Goal: Navigation & Orientation: Find specific page/section

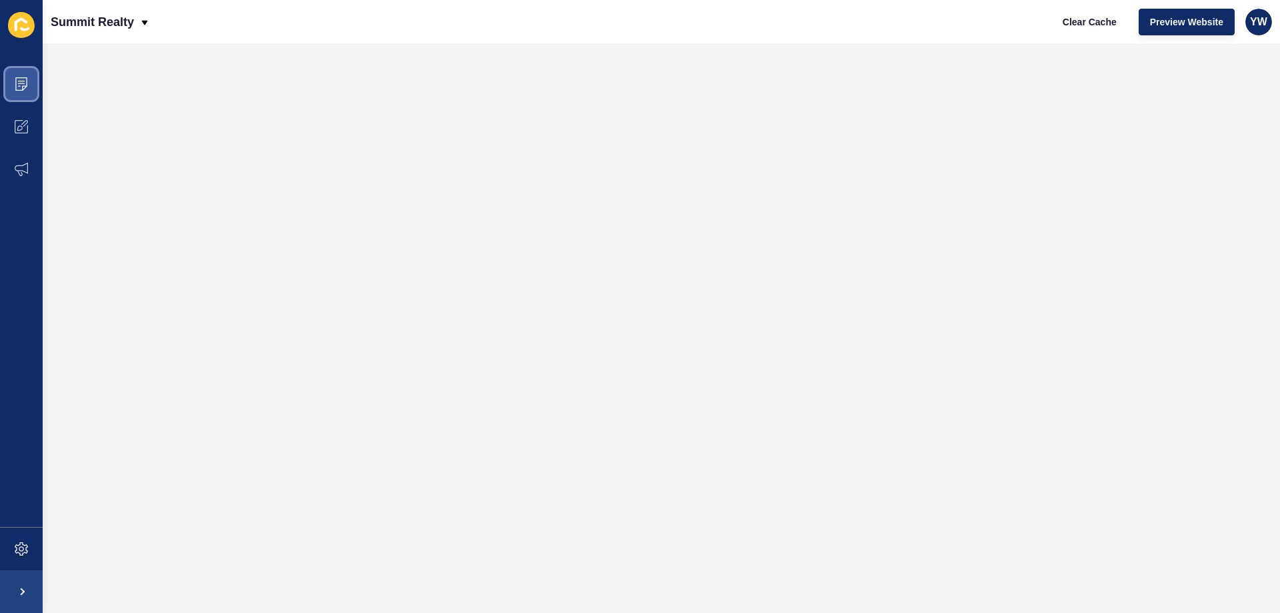
click at [1, 89] on span at bounding box center [21, 84] width 43 height 43
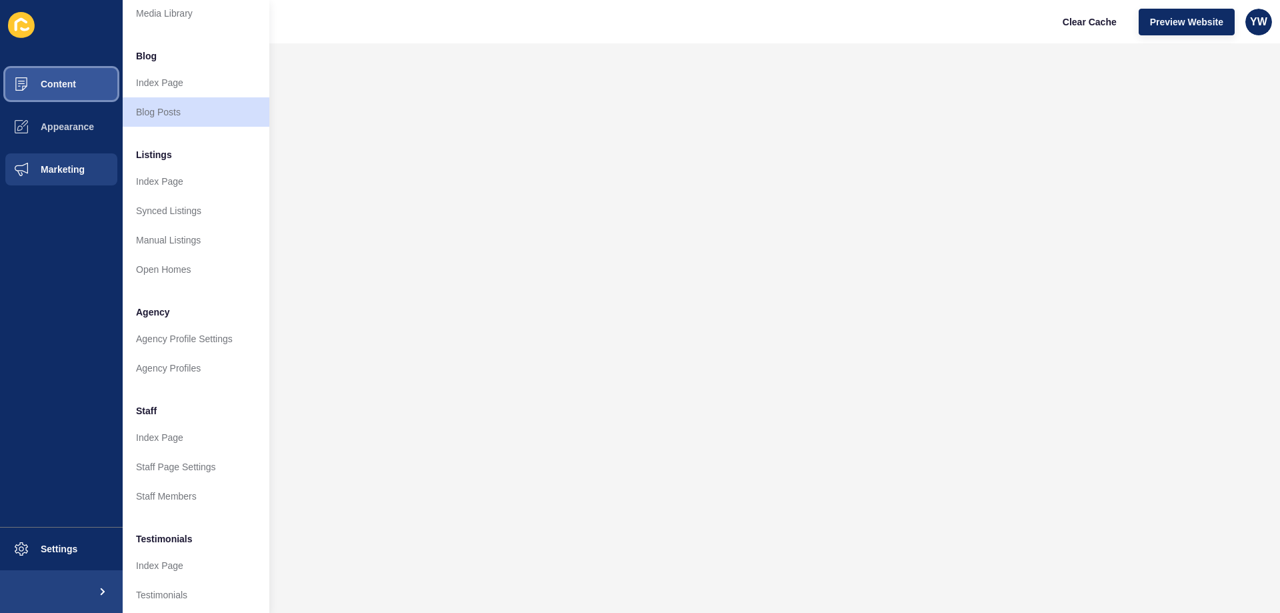
scroll to position [179, 0]
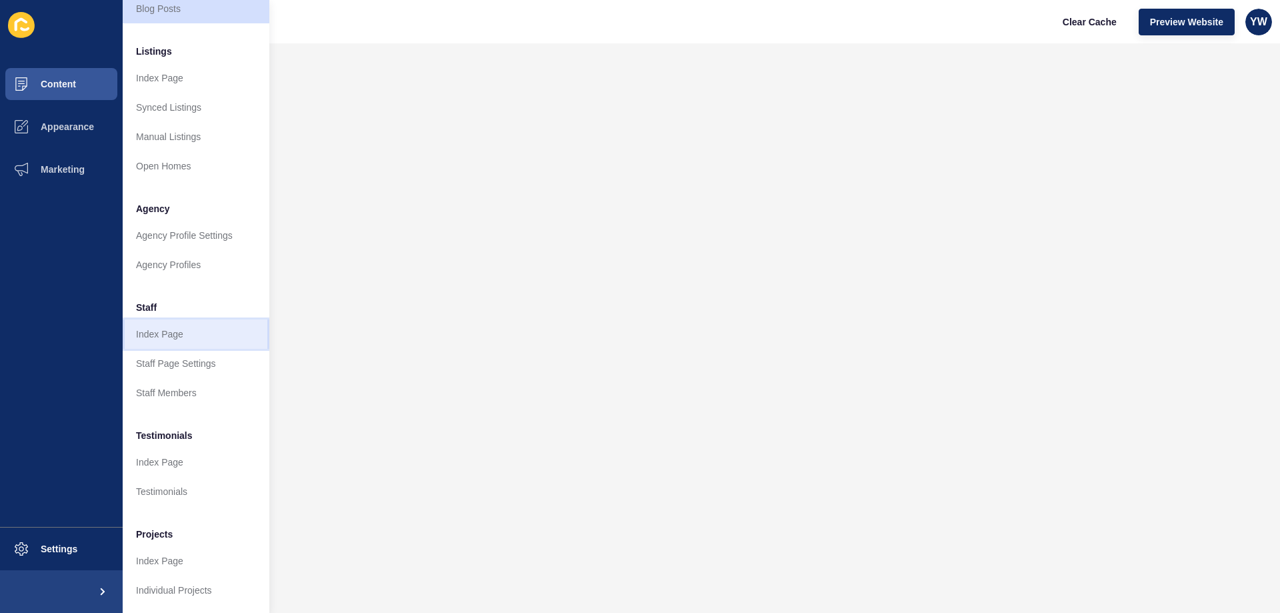
click at [161, 333] on link "Index Page" at bounding box center [196, 333] width 147 height 29
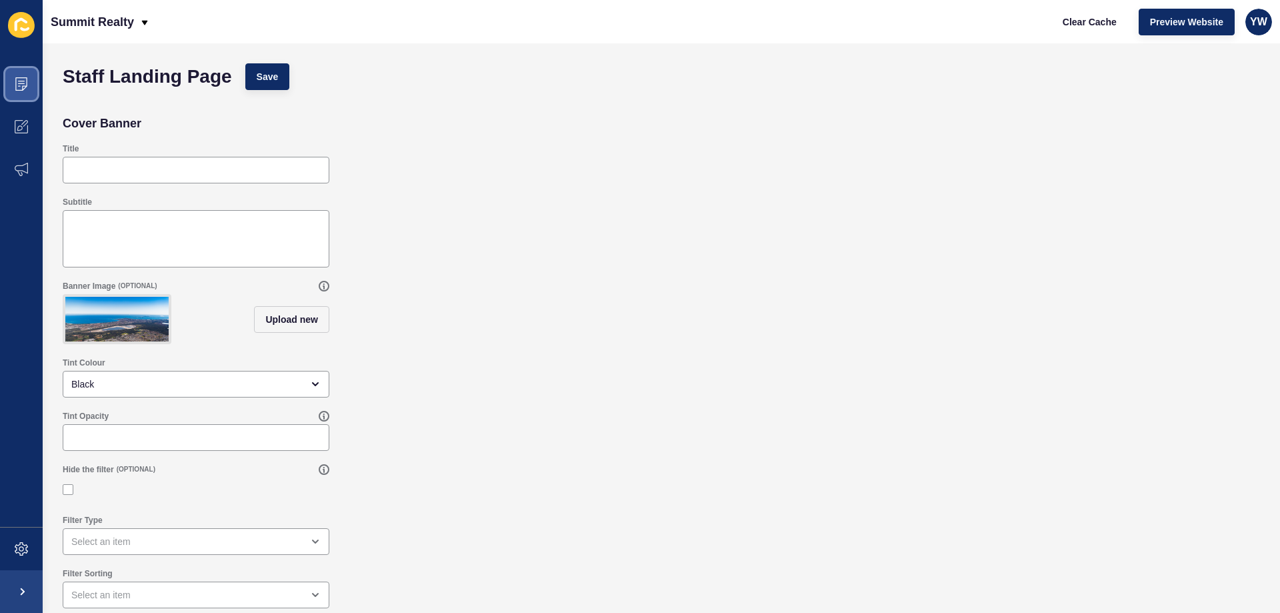
click at [5, 84] on span at bounding box center [21, 84] width 43 height 43
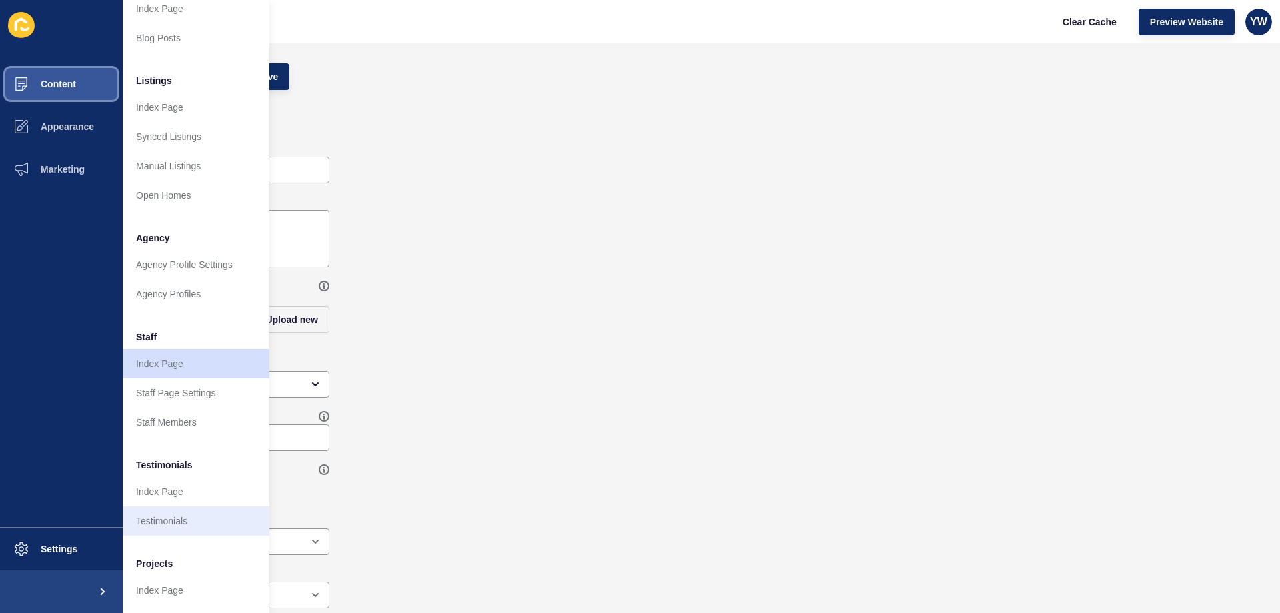
scroll to position [179, 0]
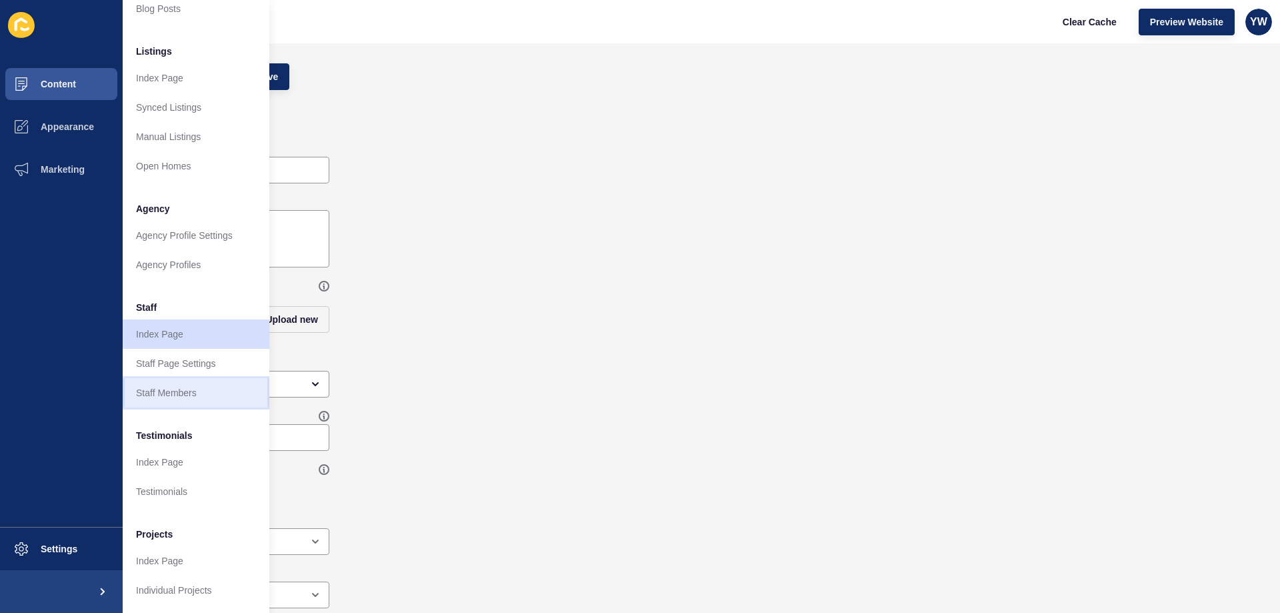
click at [183, 381] on link "Staff Members" at bounding box center [196, 392] width 147 height 29
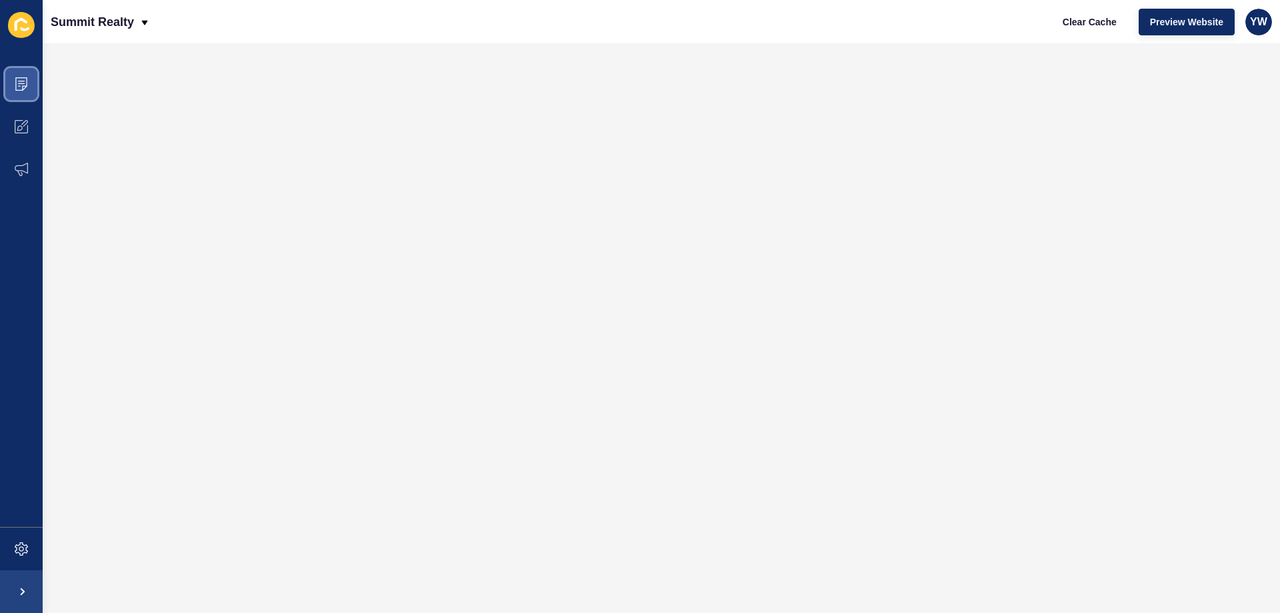
click at [10, 80] on span at bounding box center [21, 84] width 43 height 43
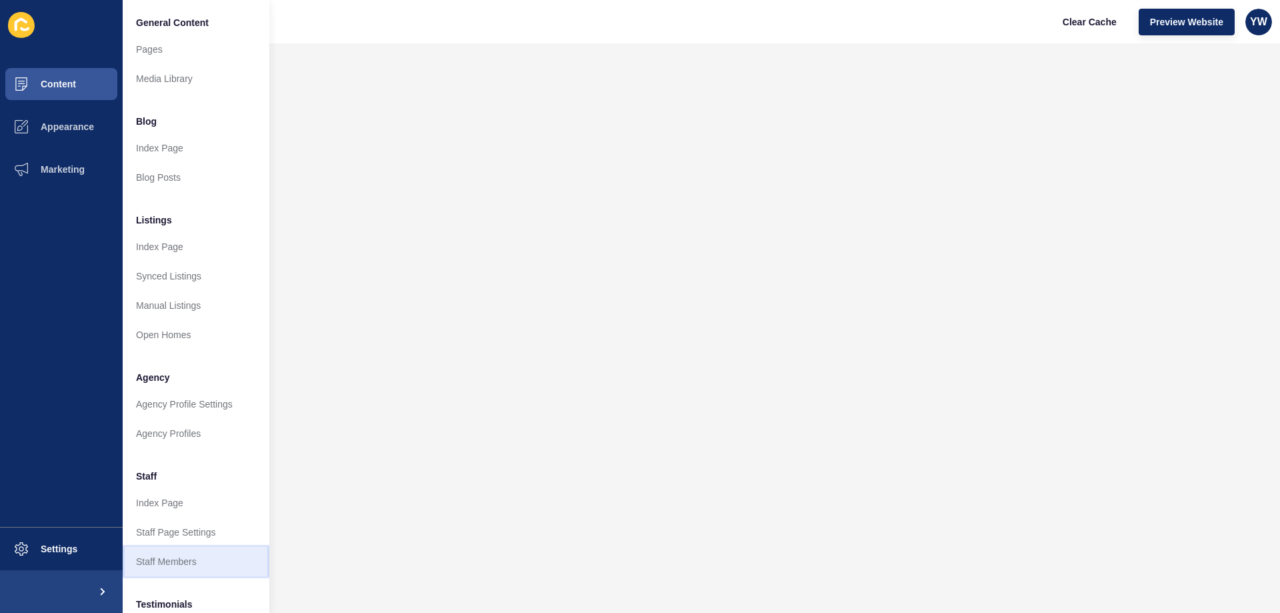
click at [197, 551] on link "Staff Members" at bounding box center [196, 561] width 147 height 29
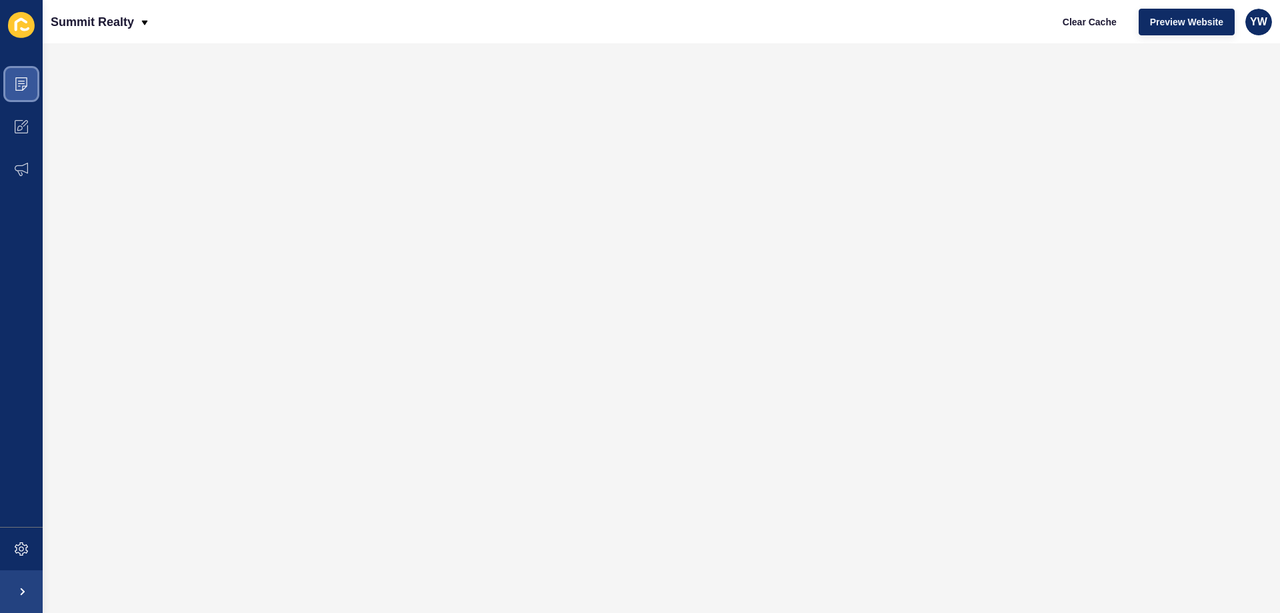
click at [7, 71] on span at bounding box center [21, 84] width 43 height 43
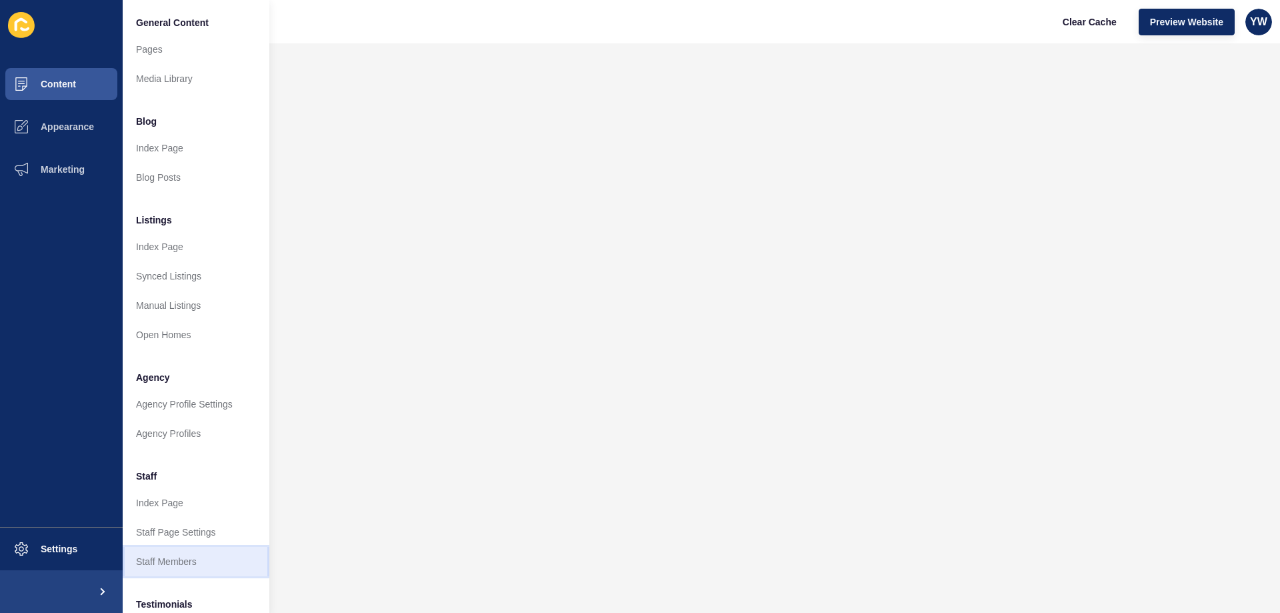
click at [193, 569] on link "Staff Members" at bounding box center [196, 561] width 147 height 29
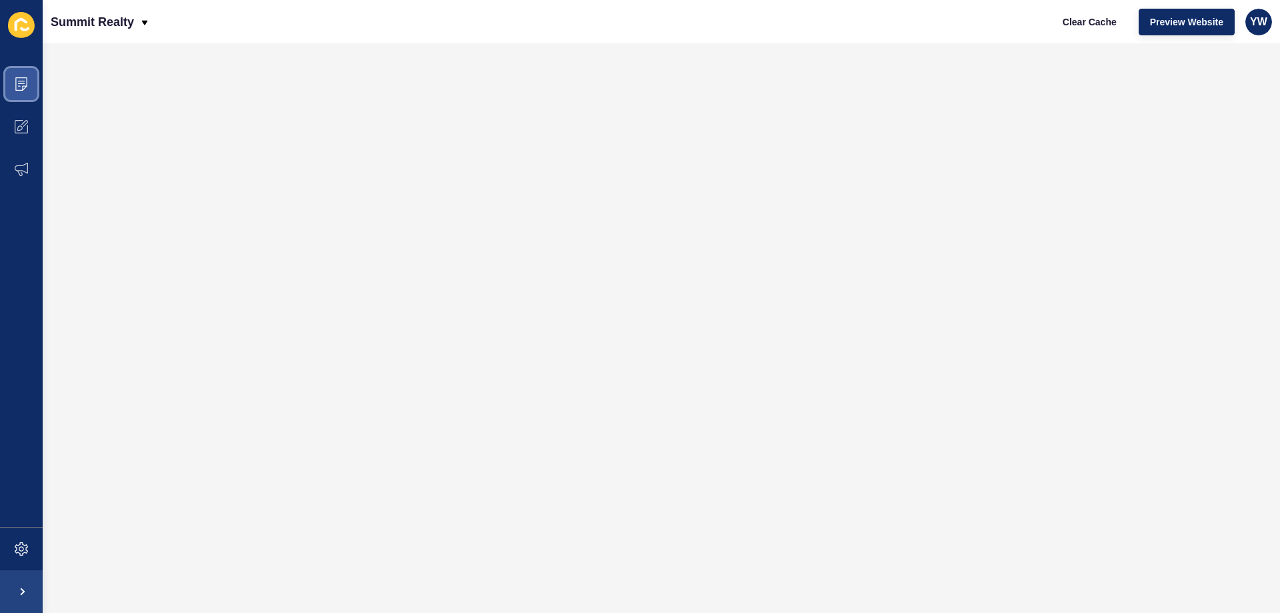
click at [8, 81] on span at bounding box center [21, 84] width 43 height 43
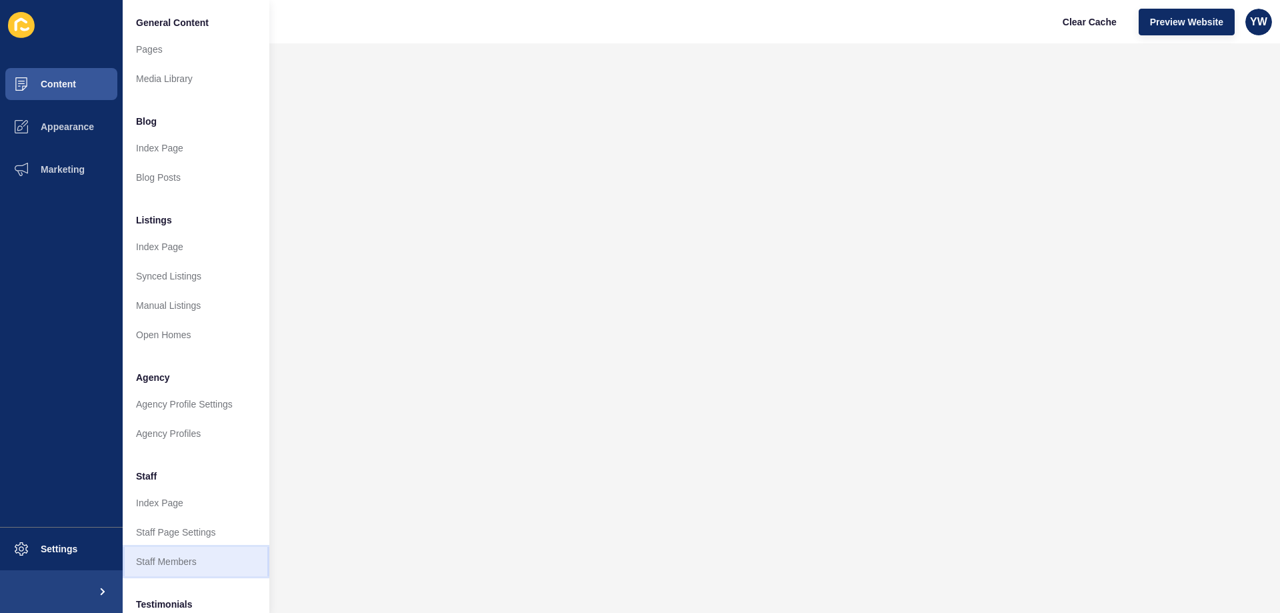
click at [211, 558] on link "Staff Members" at bounding box center [196, 561] width 147 height 29
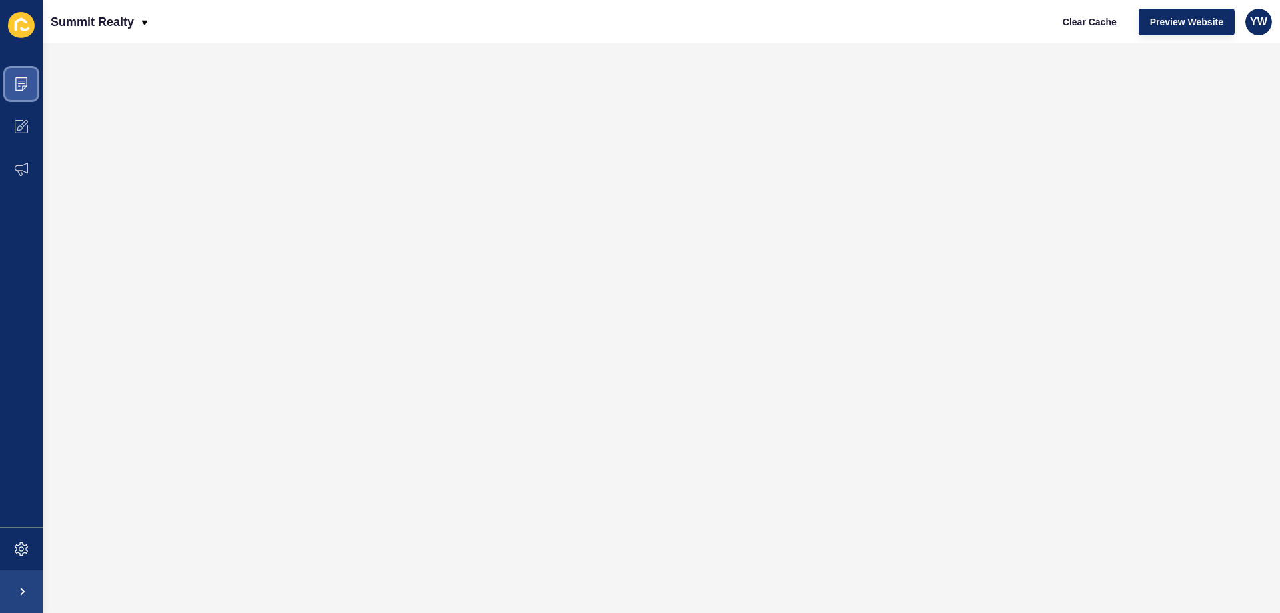
click at [14, 84] on span at bounding box center [21, 84] width 43 height 43
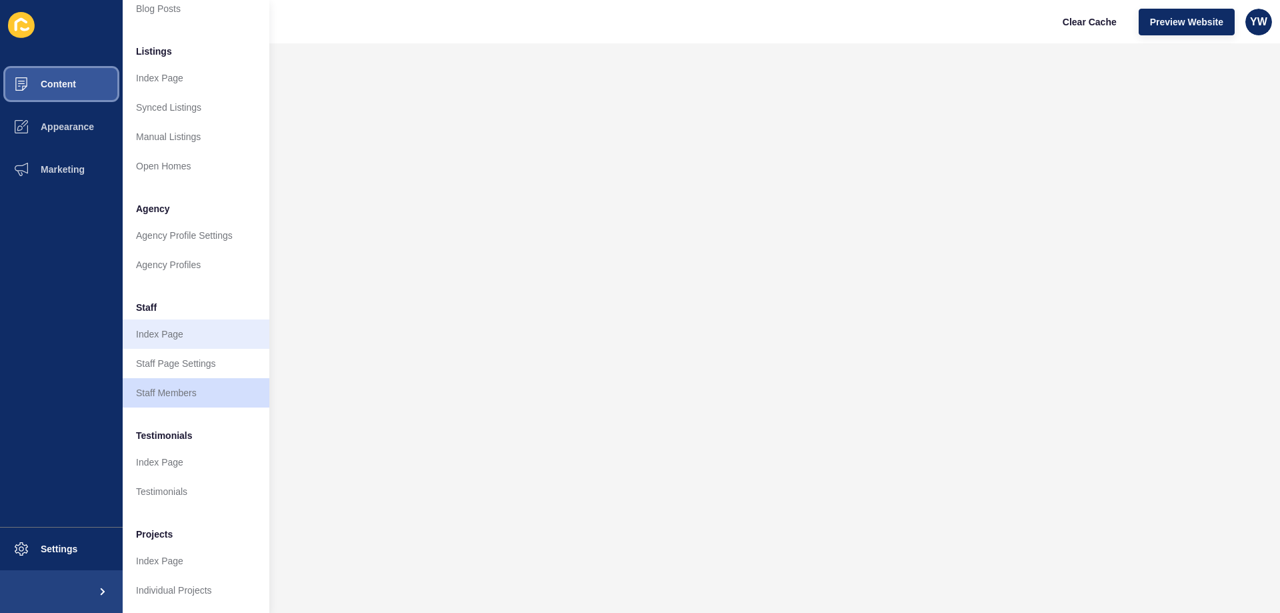
scroll to position [179, 0]
click at [209, 378] on link "Staff Members" at bounding box center [196, 392] width 147 height 29
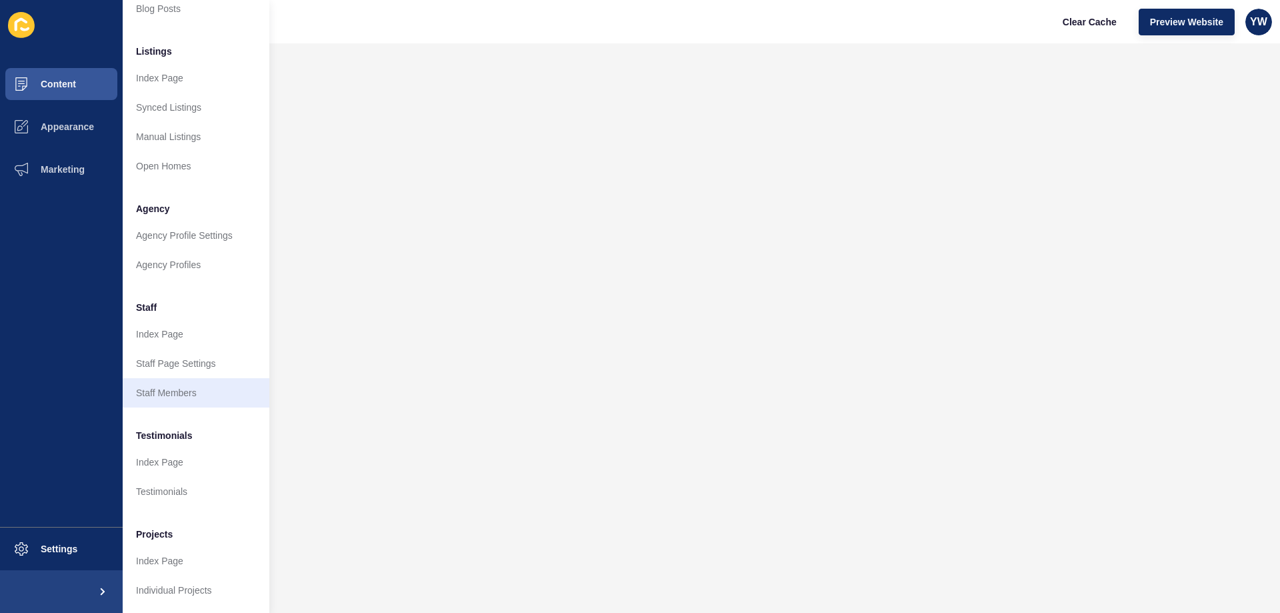
scroll to position [0, 0]
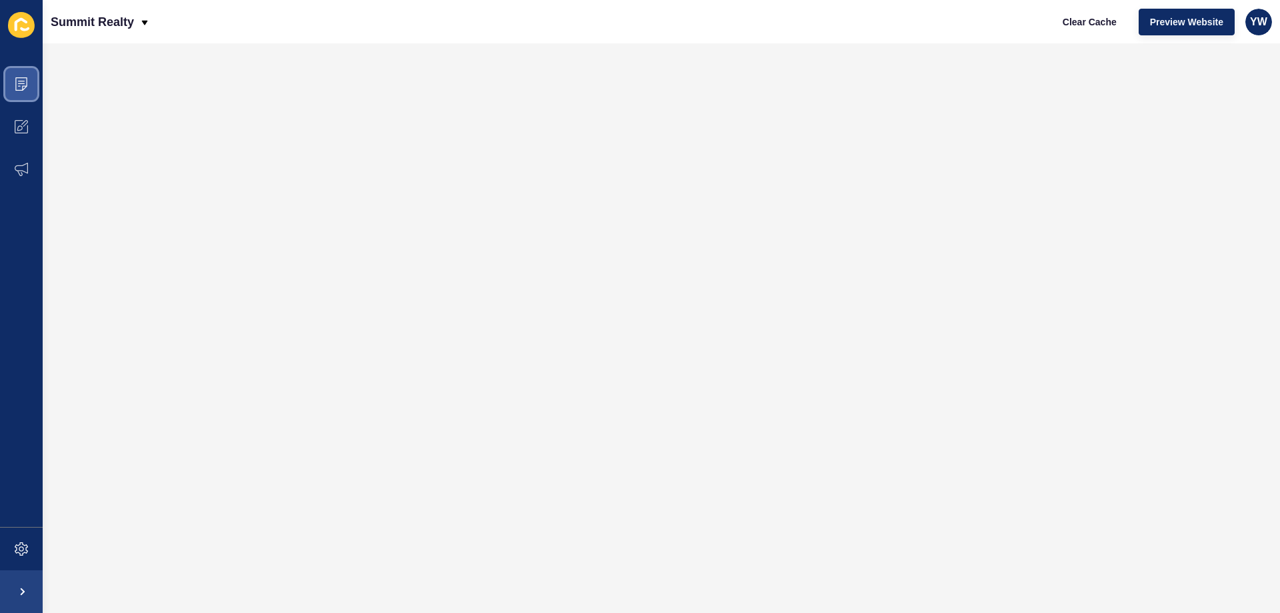
click at [30, 83] on span at bounding box center [21, 84] width 43 height 43
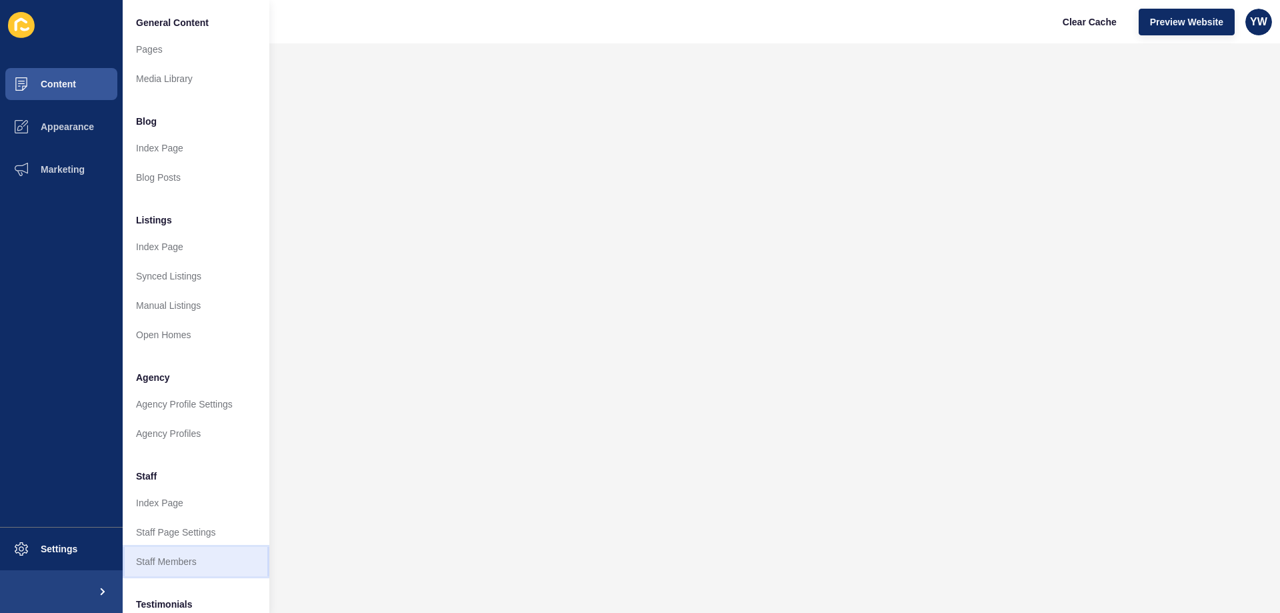
click at [166, 561] on link "Staff Members" at bounding box center [196, 561] width 147 height 29
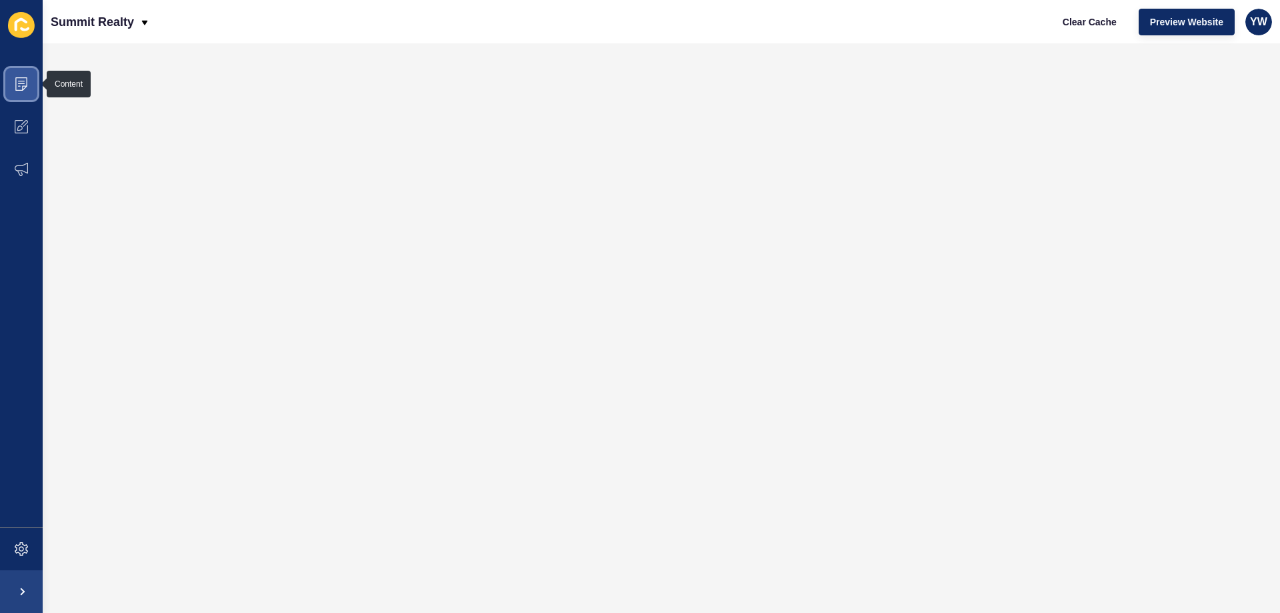
drag, startPoint x: 9, startPoint y: 73, endPoint x: 21, endPoint y: 81, distance: 14.1
click at [9, 73] on span at bounding box center [21, 84] width 43 height 43
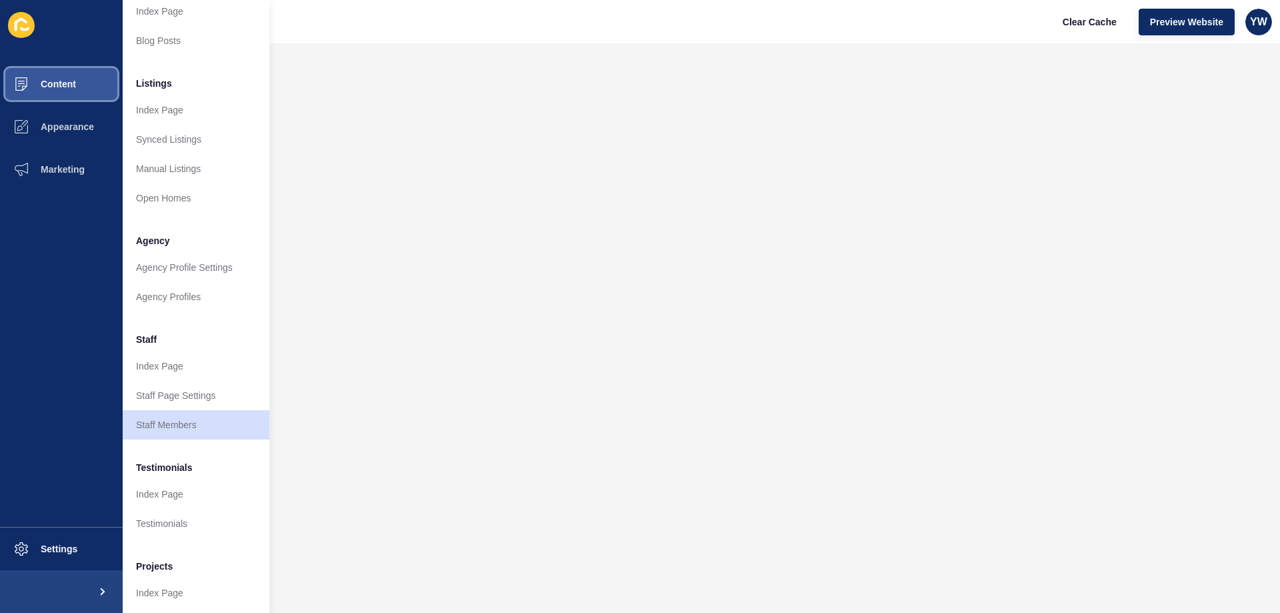
scroll to position [179, 0]
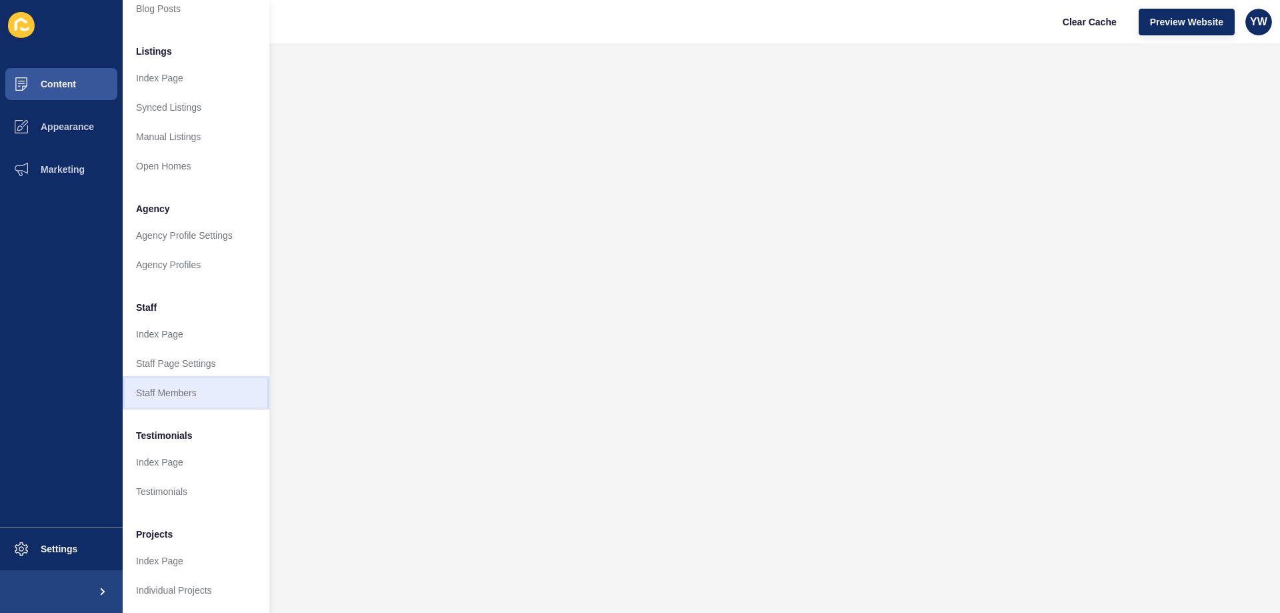
click at [150, 386] on link "Staff Members" at bounding box center [196, 392] width 147 height 29
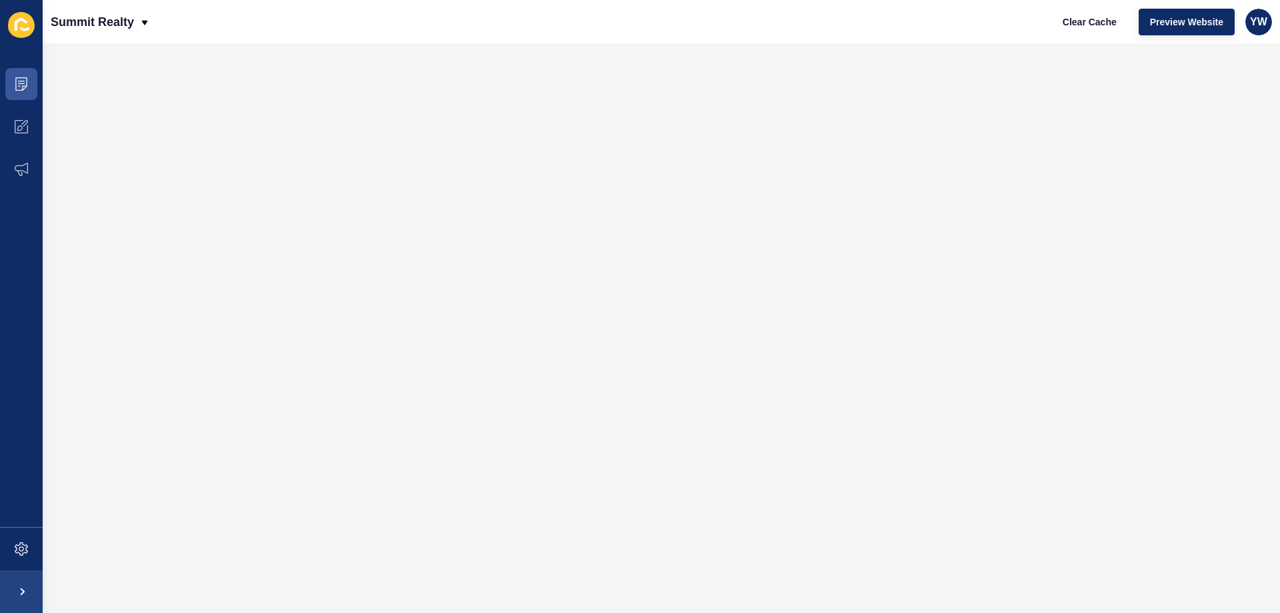
scroll to position [0, 0]
drag, startPoint x: 21, startPoint y: 83, endPoint x: 31, endPoint y: 93, distance: 13.7
click at [21, 83] on icon at bounding box center [21, 83] width 7 height 1
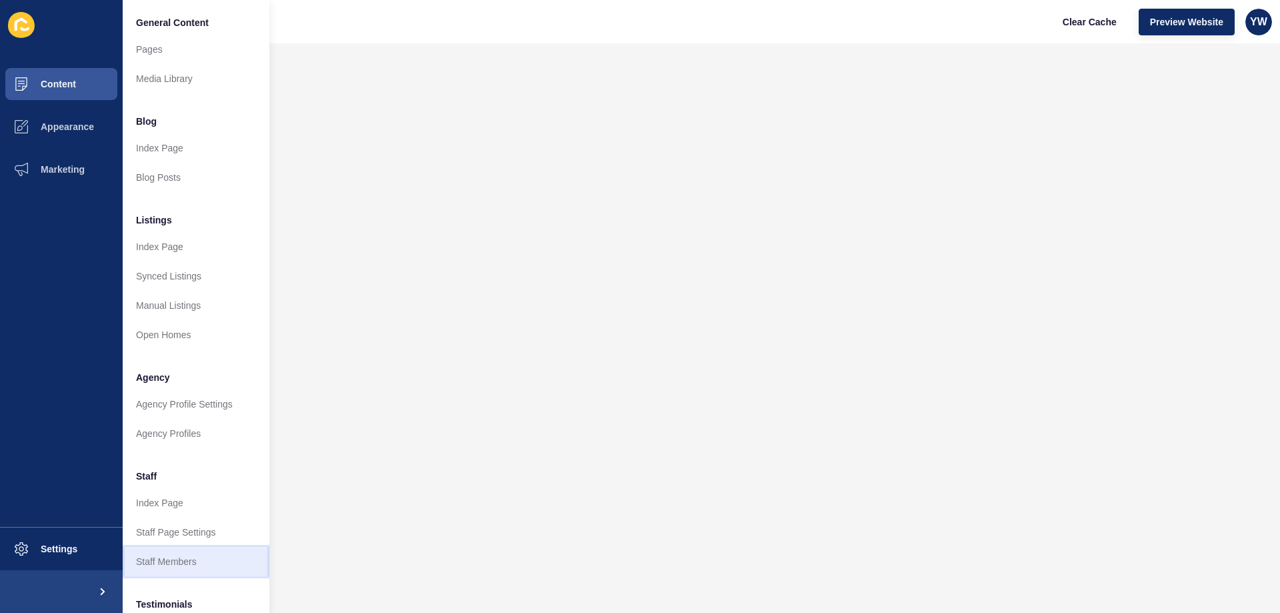
click at [185, 561] on link "Staff Members" at bounding box center [196, 561] width 147 height 29
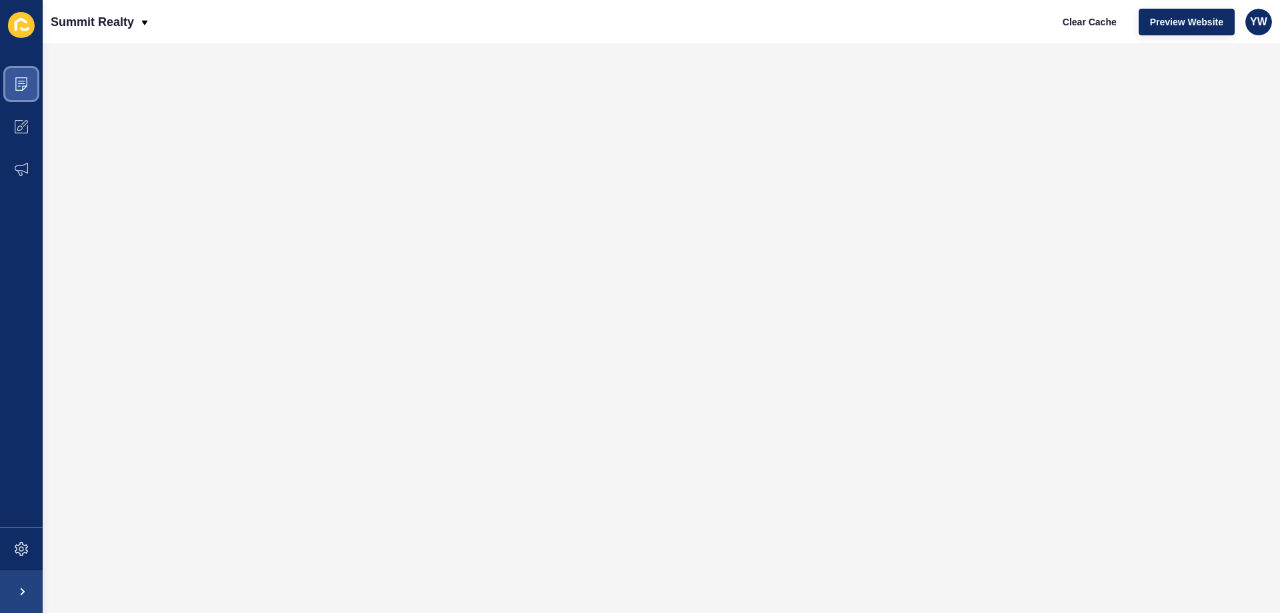
click at [26, 79] on icon at bounding box center [21, 83] width 13 height 13
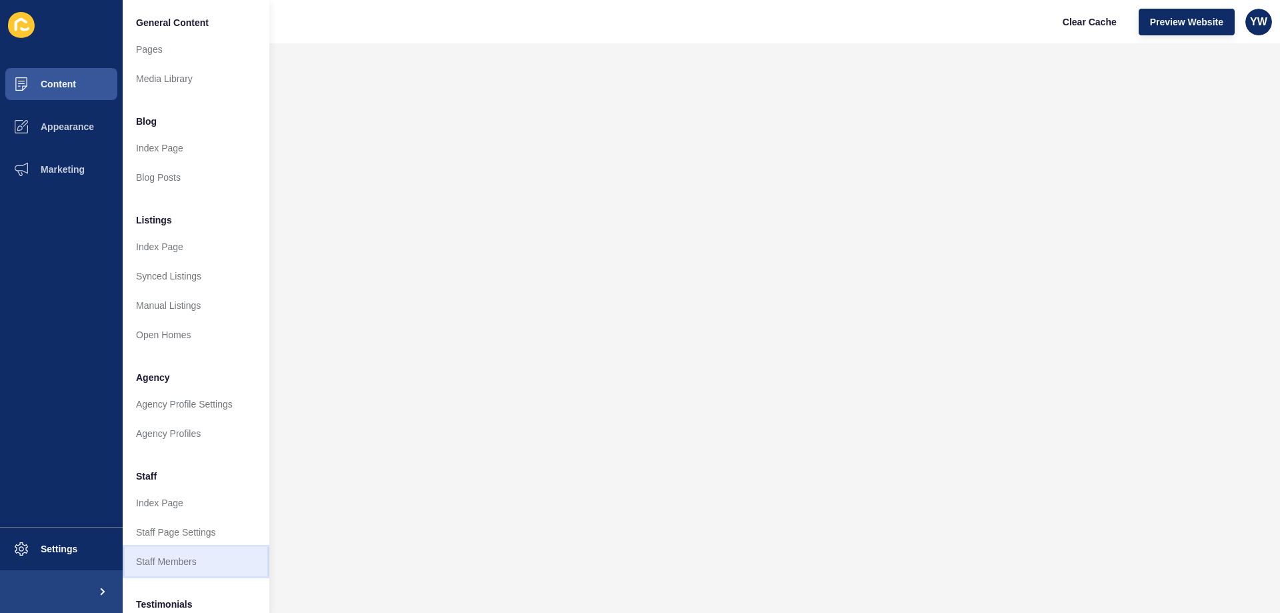
click at [191, 565] on link "Staff Members" at bounding box center [196, 561] width 147 height 29
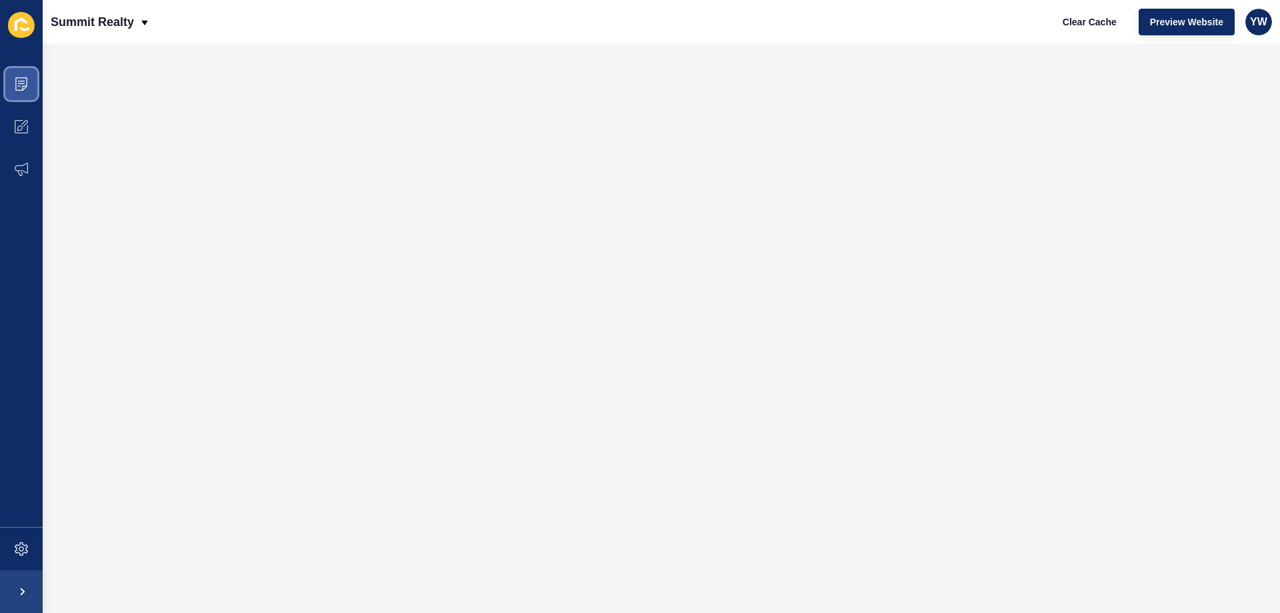
click at [15, 83] on icon at bounding box center [21, 83] width 13 height 13
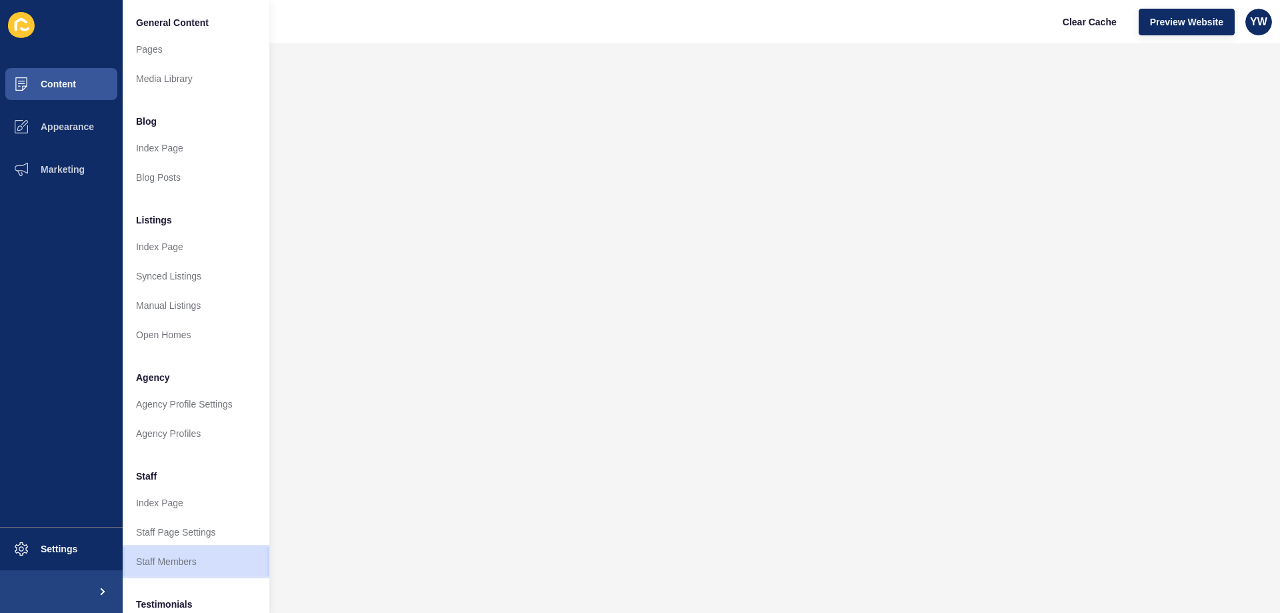
click at [196, 558] on link "Staff Members" at bounding box center [196, 561] width 147 height 29
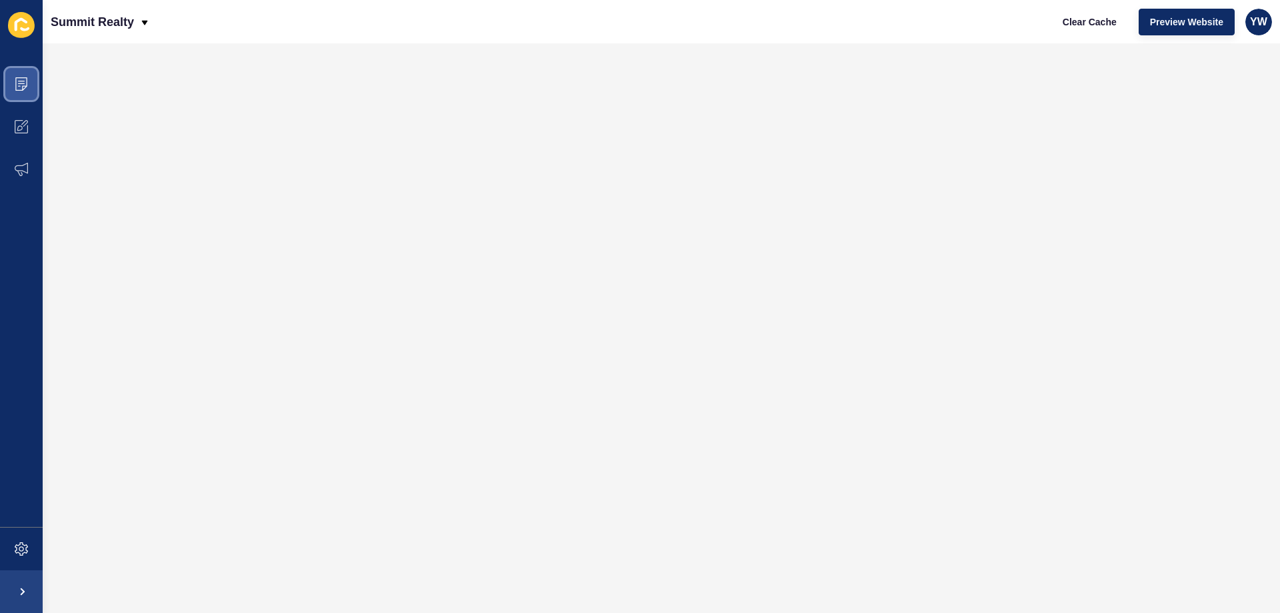
click at [29, 97] on span at bounding box center [21, 84] width 43 height 43
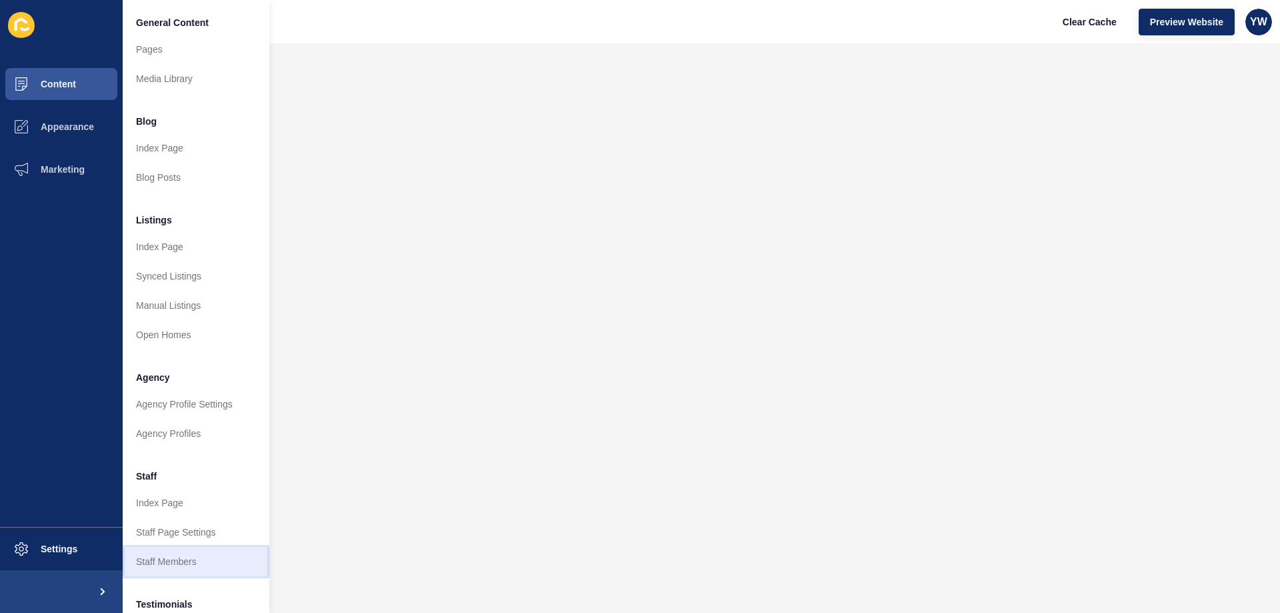
click at [181, 572] on link "Staff Members" at bounding box center [196, 561] width 147 height 29
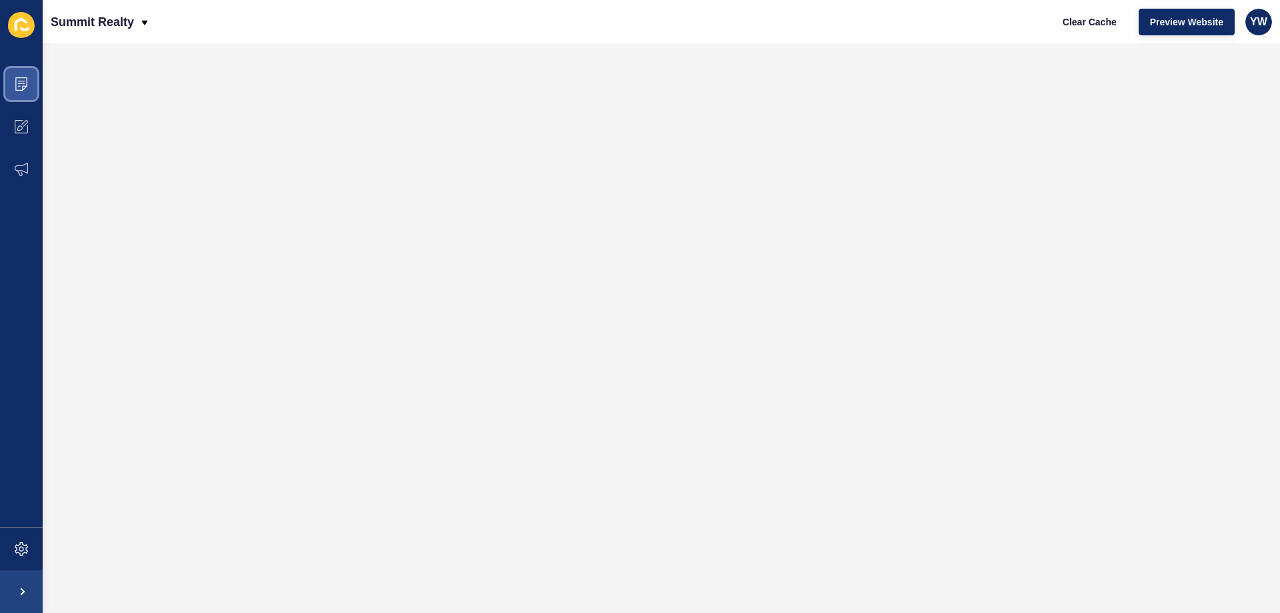
click at [33, 85] on span at bounding box center [21, 84] width 43 height 43
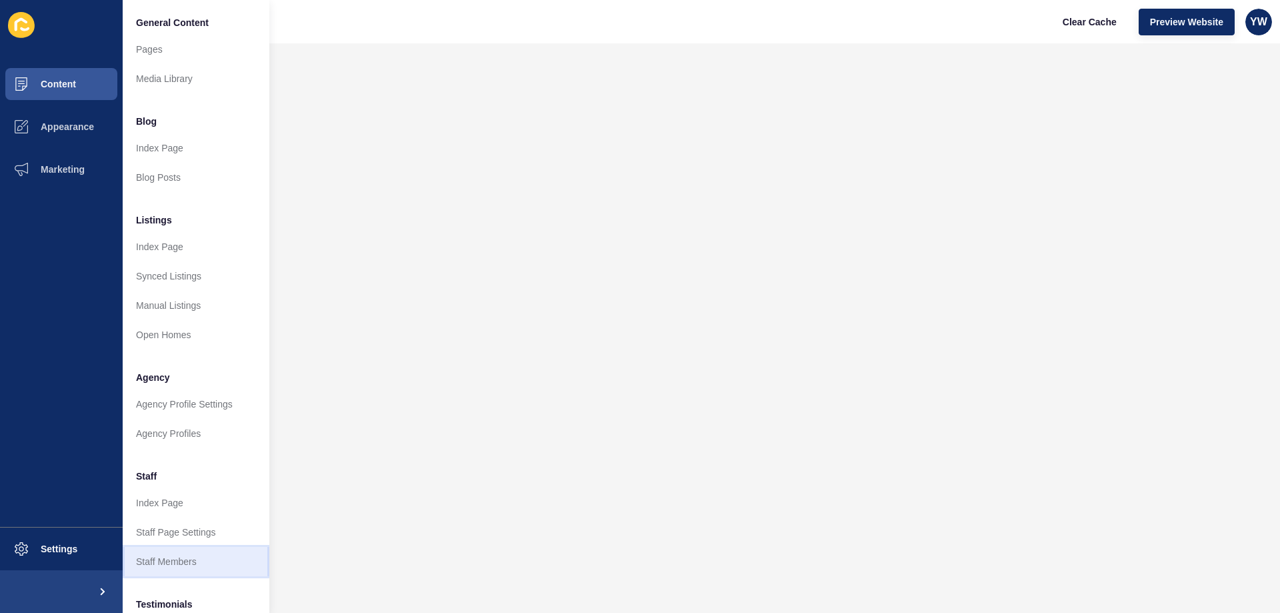
click at [205, 554] on link "Staff Members" at bounding box center [196, 561] width 147 height 29
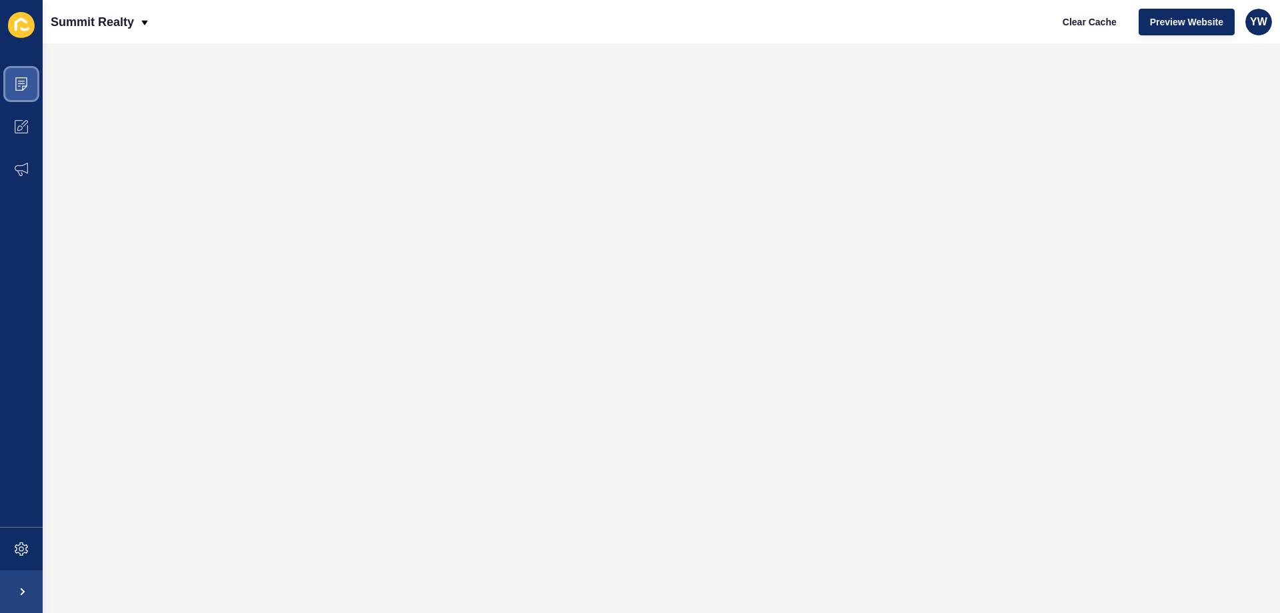
click at [37, 81] on span at bounding box center [21, 84] width 43 height 43
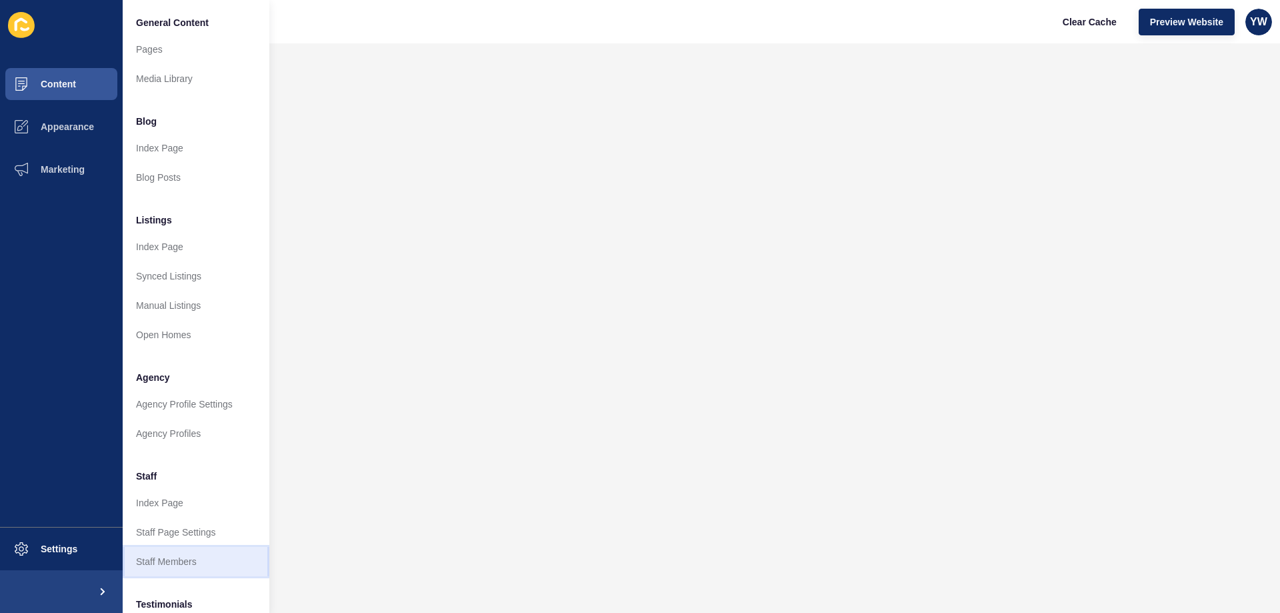
click at [174, 556] on link "Staff Members" at bounding box center [196, 561] width 147 height 29
